Goal: Task Accomplishment & Management: Manage account settings

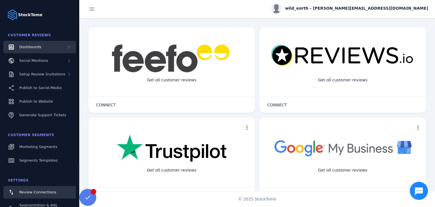
click at [46, 47] on div "Dashboards" at bounding box center [39, 47] width 73 height 12
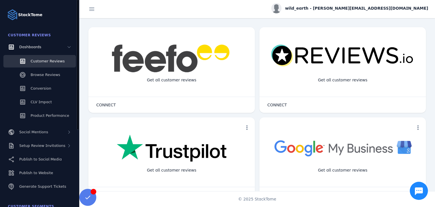
click at [44, 61] on span "Customer Reviews" at bounding box center [48, 61] width 34 height 4
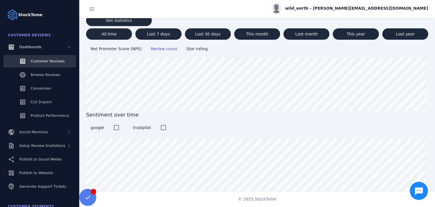
scroll to position [58, 0]
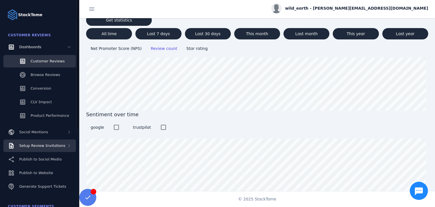
click at [41, 144] on span "Setup Review Invitations" at bounding box center [42, 145] width 46 height 4
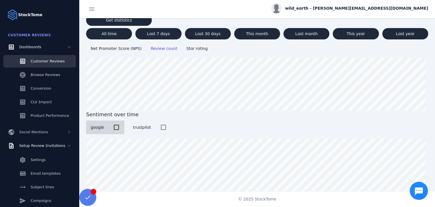
click at [115, 127] on div at bounding box center [116, 127] width 11 height 11
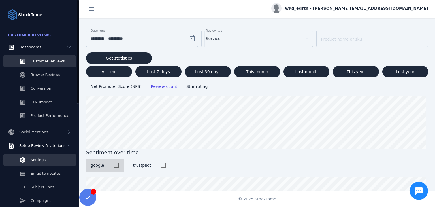
scroll to position [37, 0]
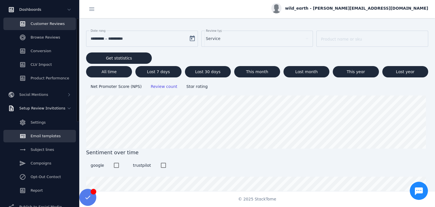
click at [48, 136] on span "Email templates" at bounding box center [46, 136] width 30 height 4
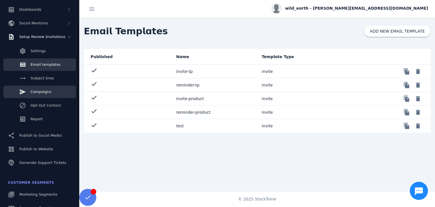
click at [39, 92] on span "Campaigns" at bounding box center [41, 92] width 21 height 4
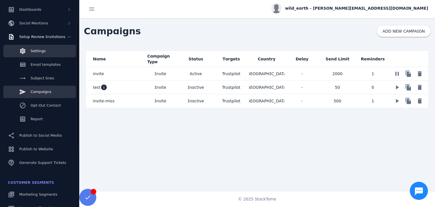
click at [47, 50] on link "Settings" at bounding box center [39, 51] width 73 height 12
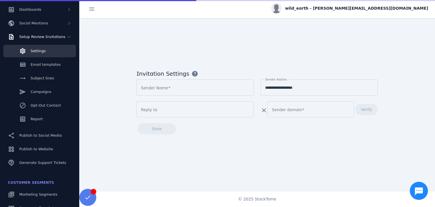
type input "**********"
type input "*******"
type input "**********"
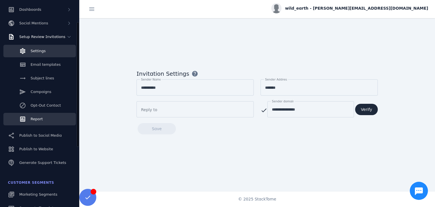
click at [37, 121] on span "Report" at bounding box center [37, 119] width 12 height 4
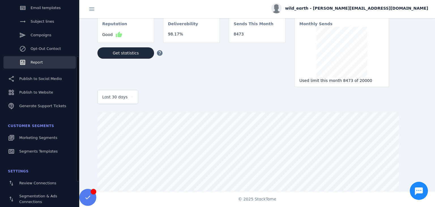
scroll to position [75, 0]
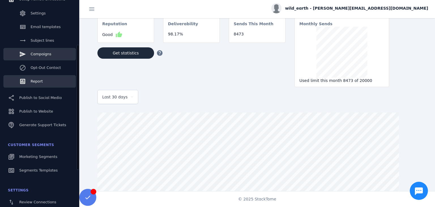
click at [50, 57] on link "Campaigns" at bounding box center [39, 54] width 73 height 12
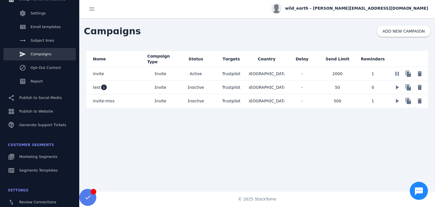
click at [129, 73] on mat-cell "invite" at bounding box center [114, 74] width 57 height 14
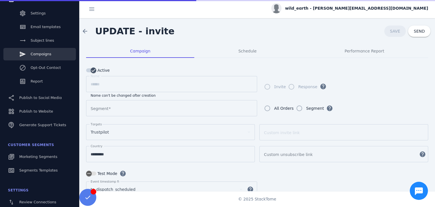
type input "**********"
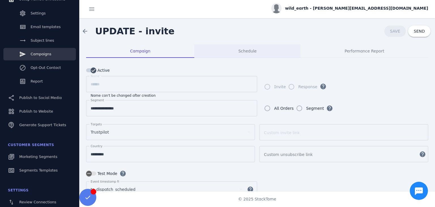
click at [253, 54] on span "Schedule" at bounding box center [247, 51] width 18 height 14
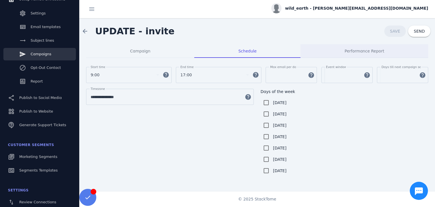
click at [337, 51] on div "Performance Report" at bounding box center [365, 51] width 128 height 14
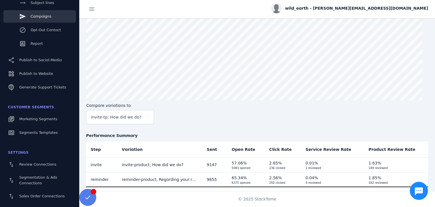
scroll to position [88, 0]
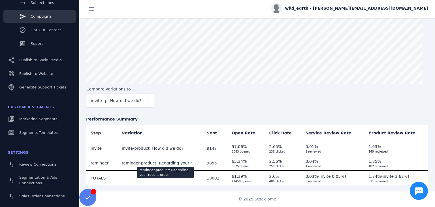
click at [180, 161] on span "reminder-product; Regarding your recent order" at bounding box center [168, 163] width 93 height 5
